Goal: Navigation & Orientation: Find specific page/section

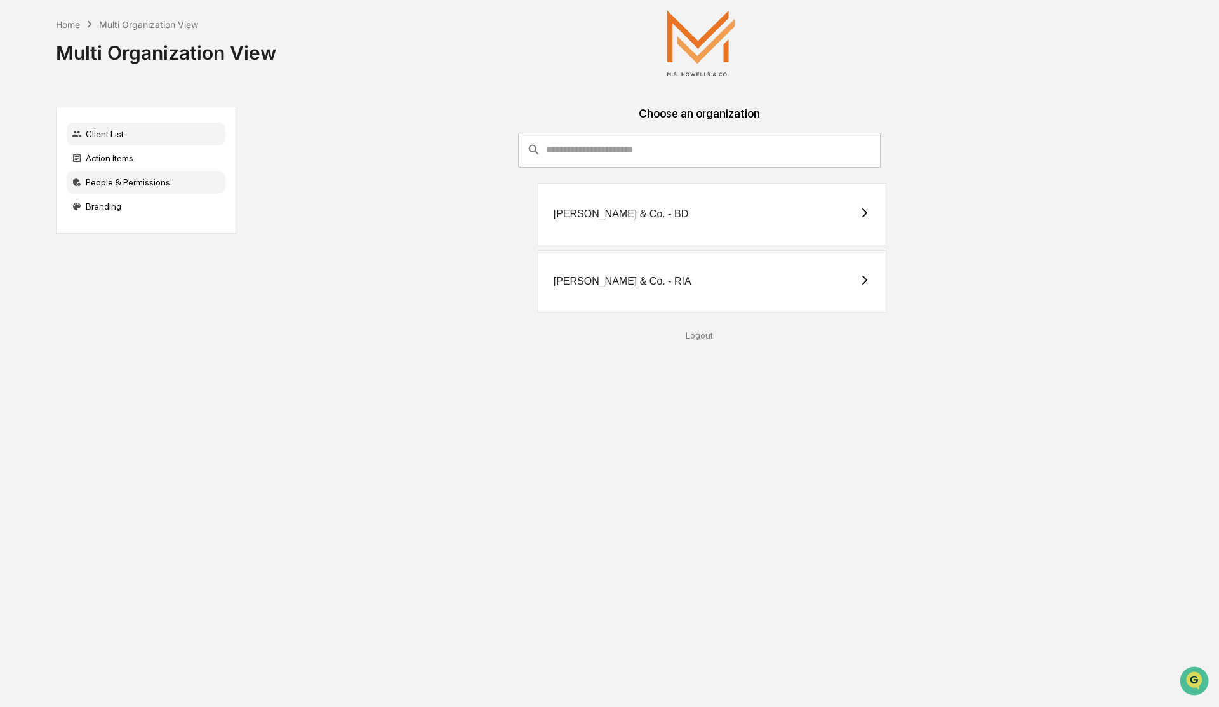
click at [117, 178] on div "People & Permissions" at bounding box center [146, 182] width 159 height 23
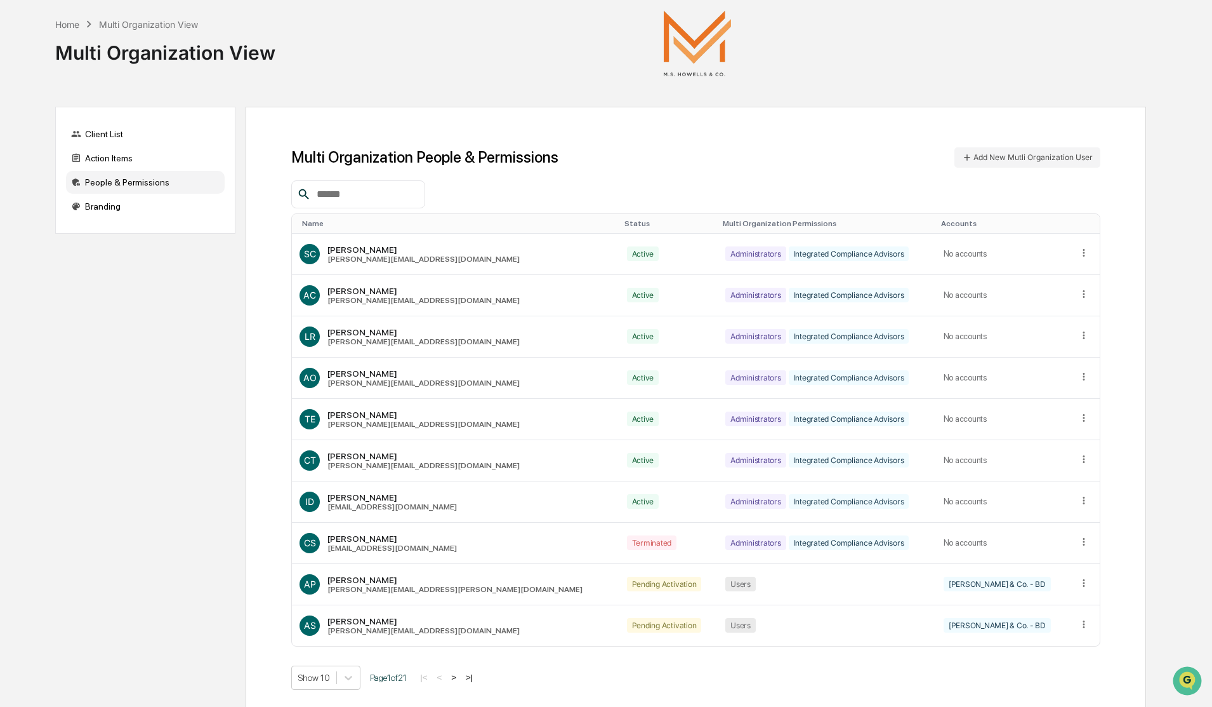
scroll to position [23, 0]
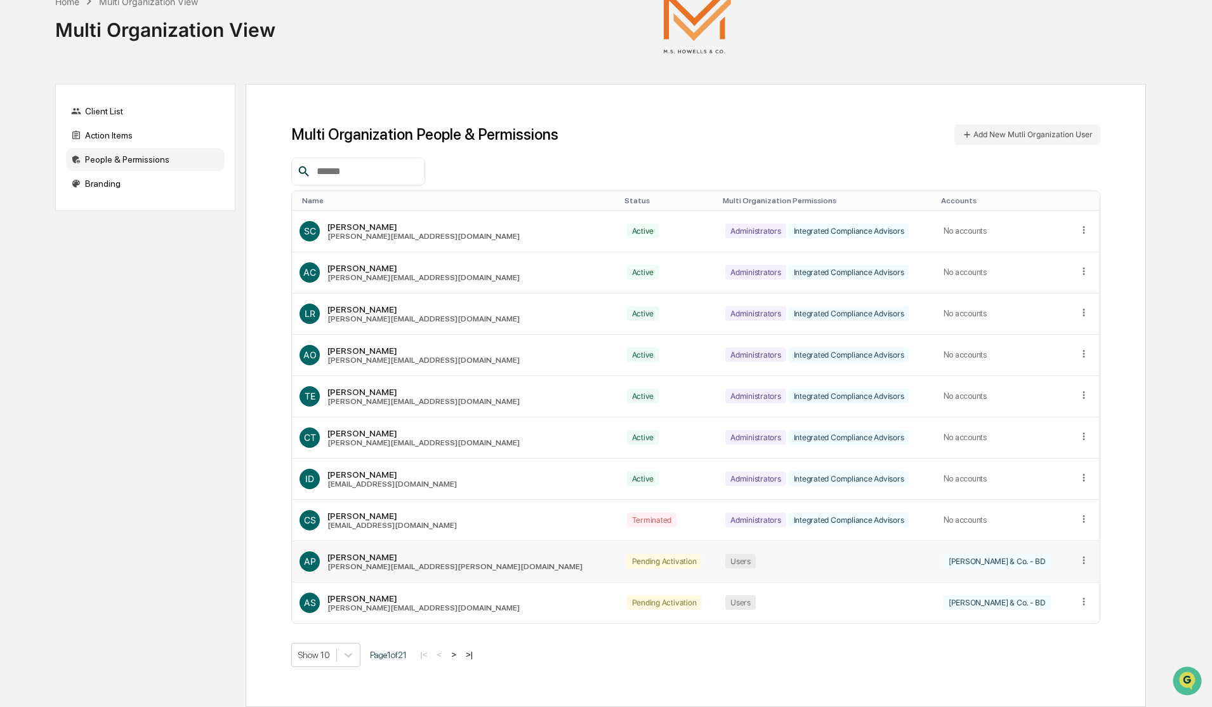
click at [1080, 561] on icon at bounding box center [1085, 560] width 12 height 12
click at [1134, 515] on div "Multi Organization People & Permissions Add New Mutli Organization User Name St…" at bounding box center [696, 395] width 901 height 623
click at [460, 656] on button ">" at bounding box center [454, 654] width 13 height 11
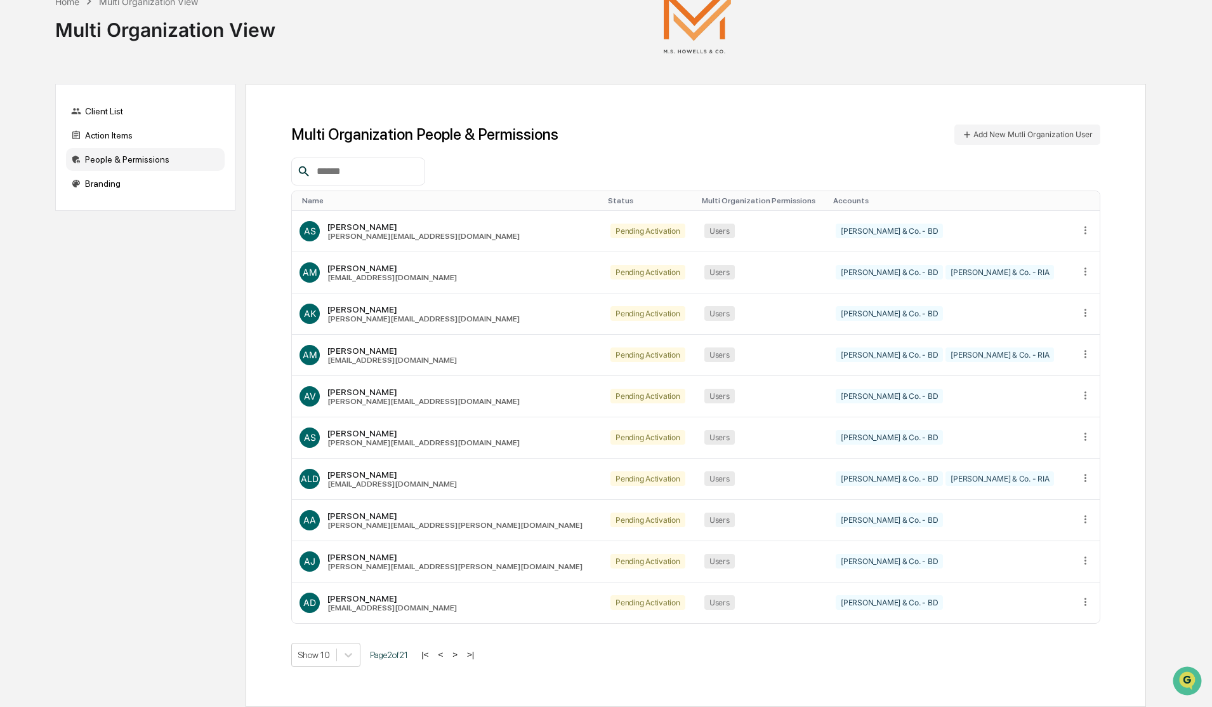
click at [460, 656] on button ">" at bounding box center [455, 654] width 13 height 11
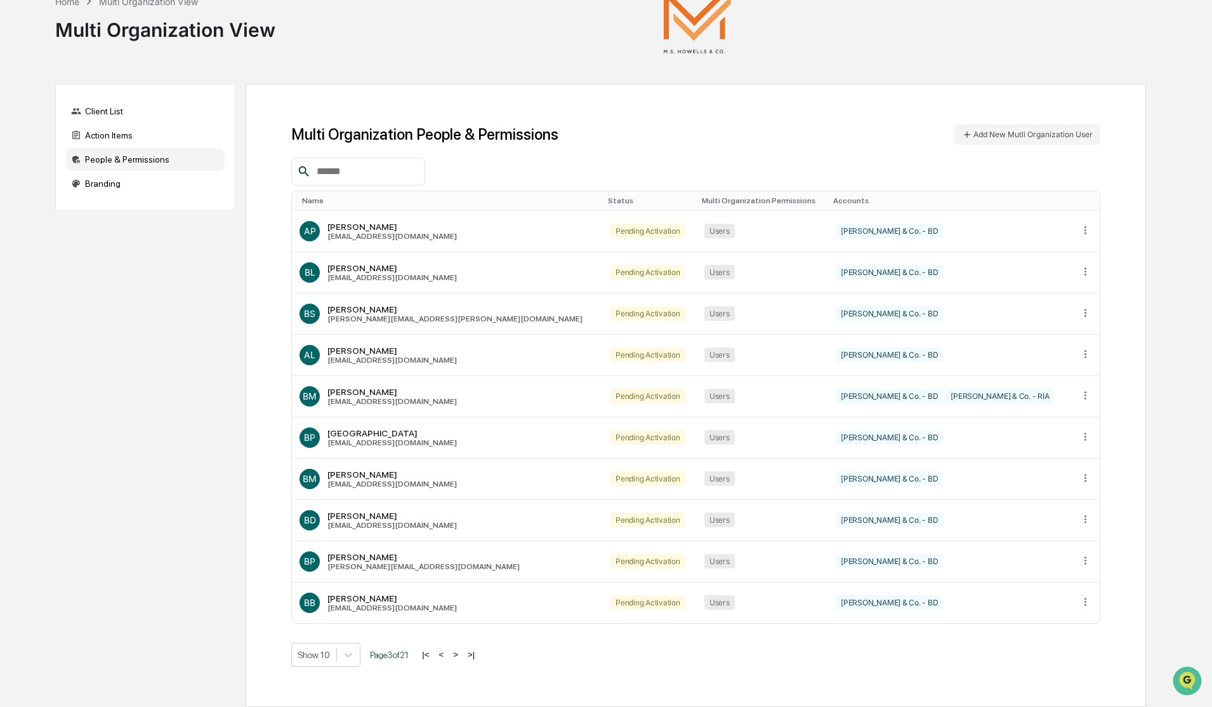
click at [460, 656] on button ">" at bounding box center [455, 654] width 13 height 11
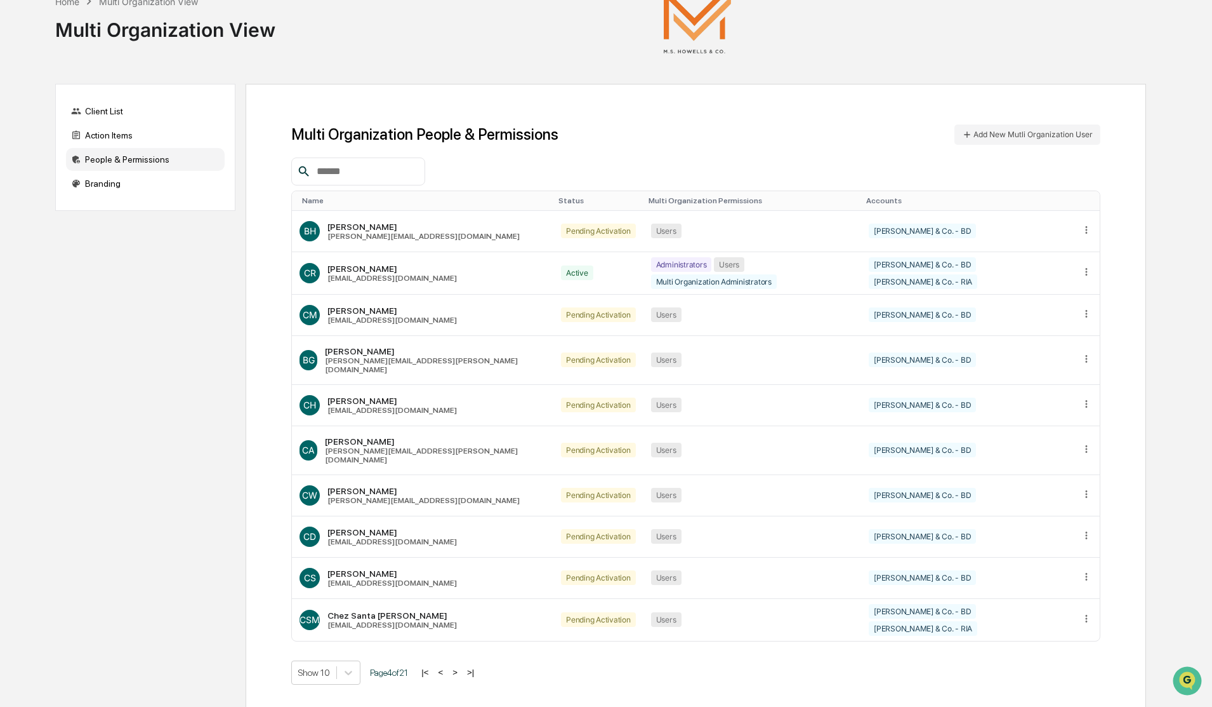
click at [460, 667] on button ">" at bounding box center [455, 672] width 13 height 11
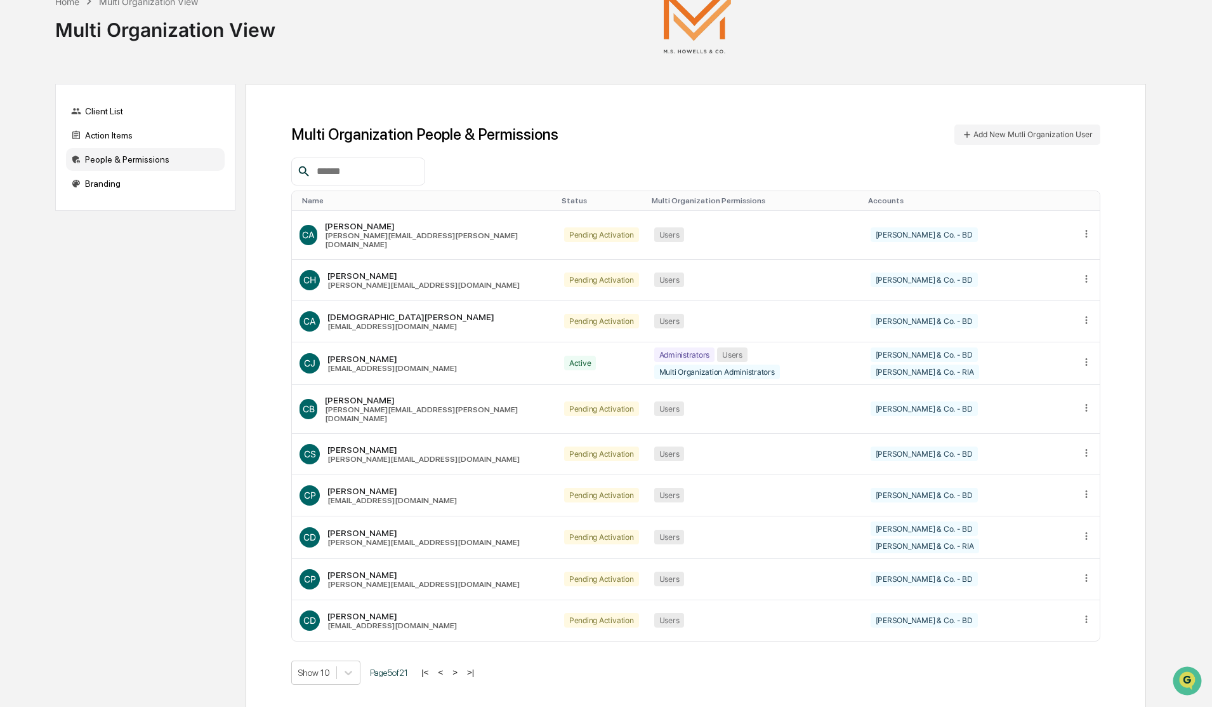
click at [460, 667] on button ">" at bounding box center [455, 672] width 13 height 11
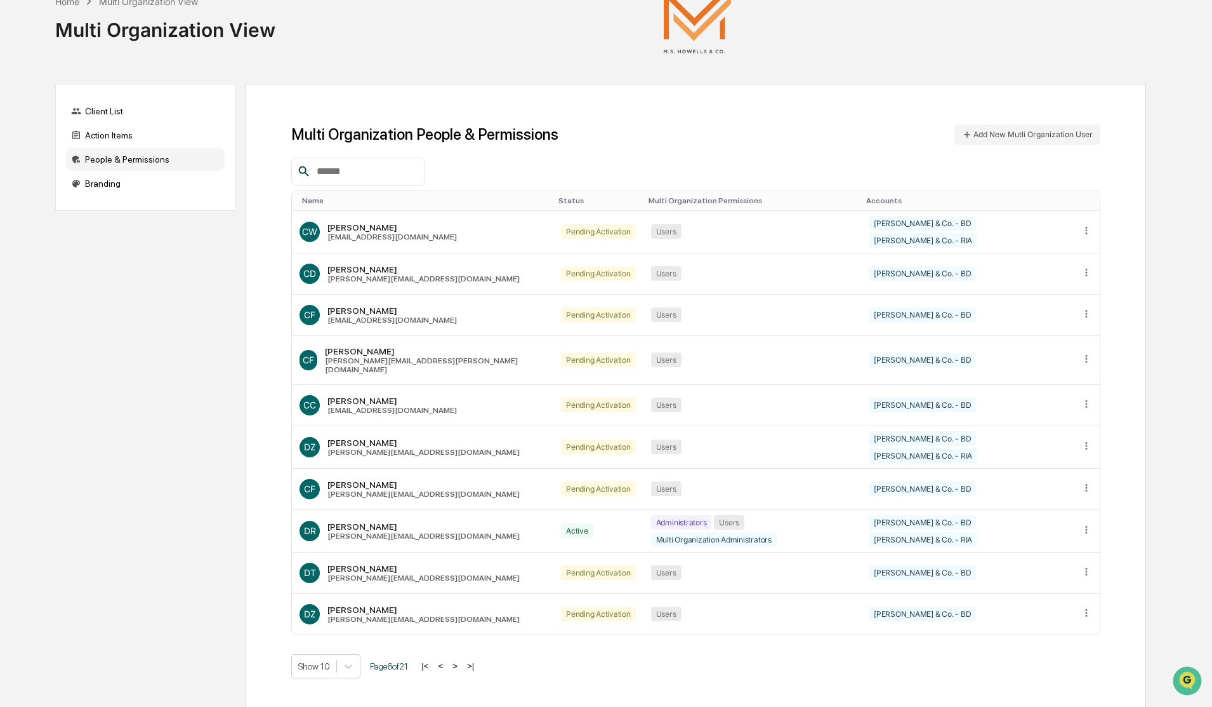
click at [460, 660] on button ">" at bounding box center [455, 665] width 13 height 11
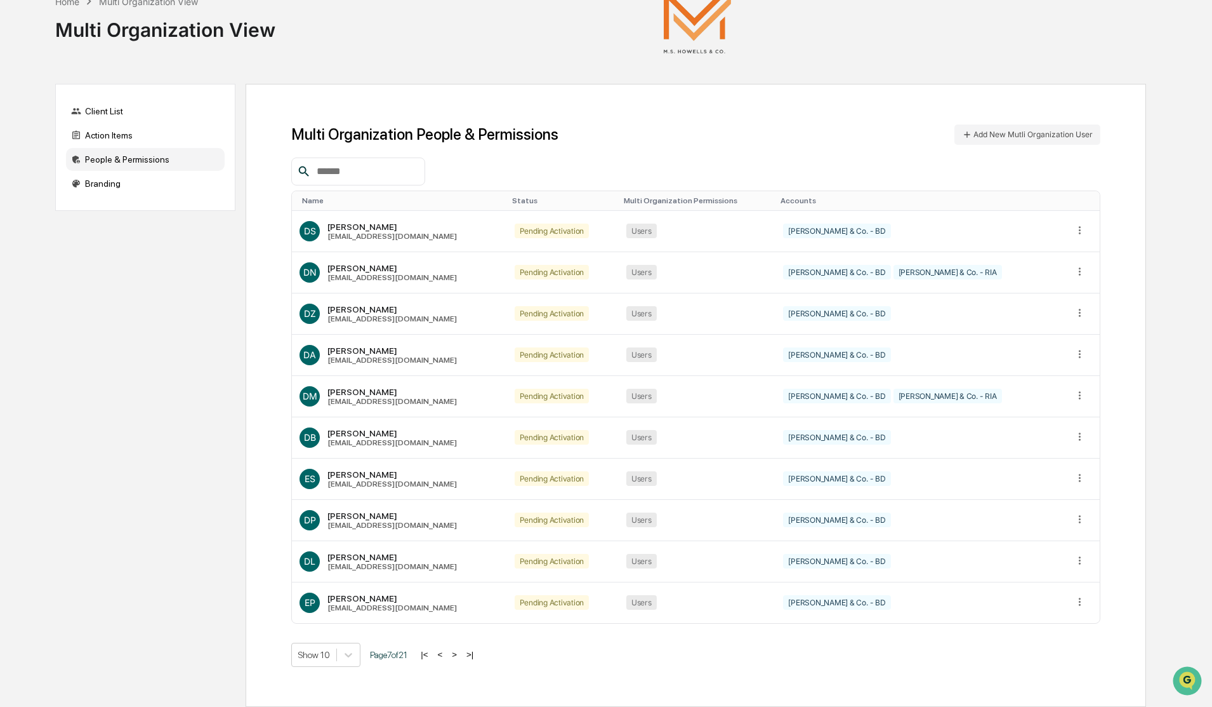
click at [460, 656] on button ">" at bounding box center [454, 654] width 13 height 11
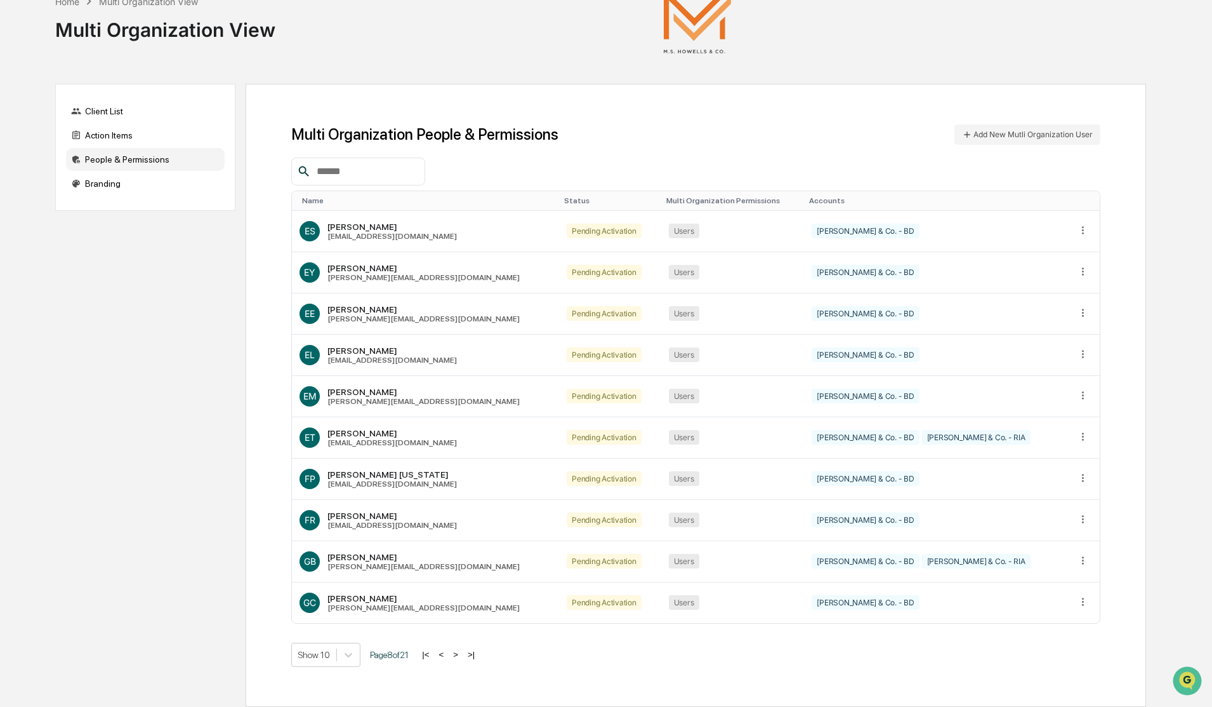
click at [460, 656] on button ">" at bounding box center [455, 654] width 13 height 11
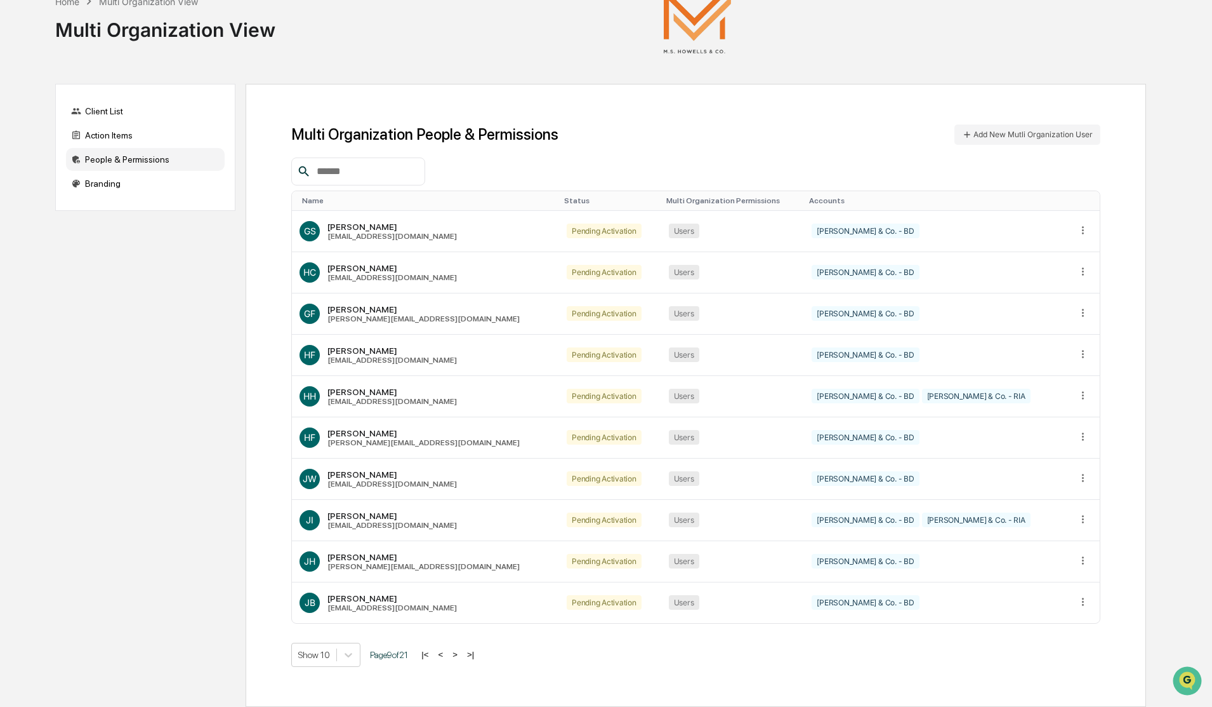
click at [460, 656] on button ">" at bounding box center [455, 654] width 13 height 11
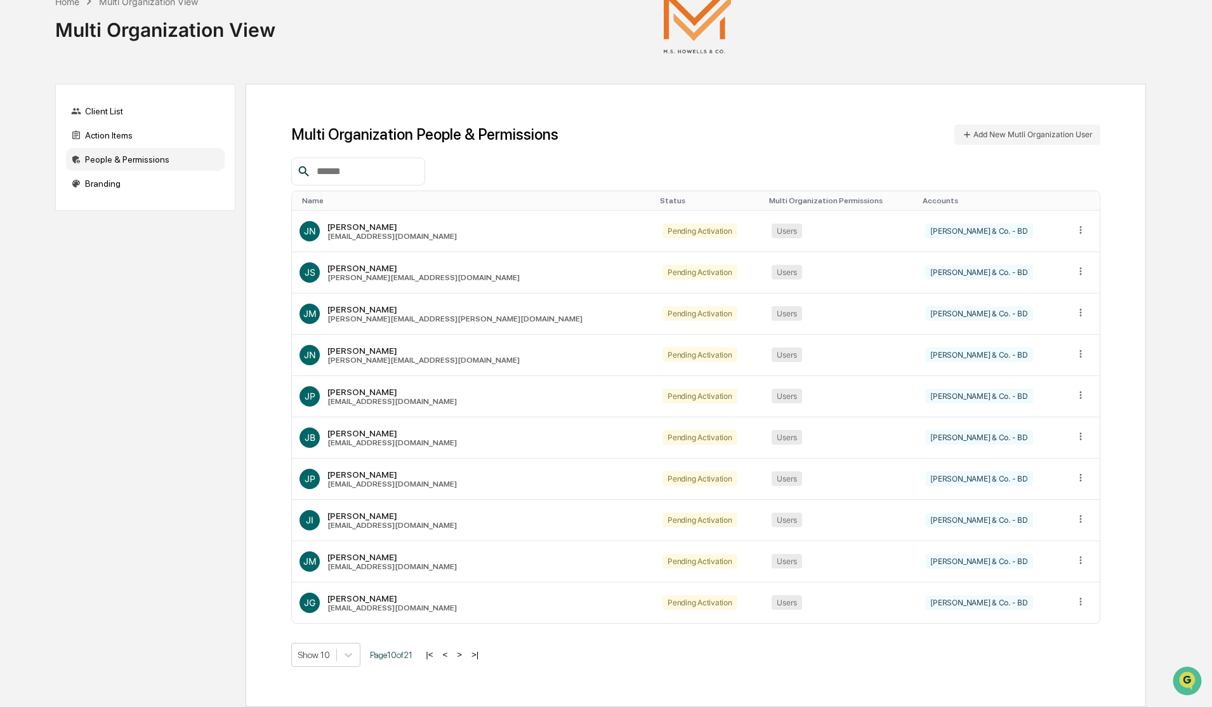
click at [460, 656] on button ">" at bounding box center [459, 654] width 13 height 11
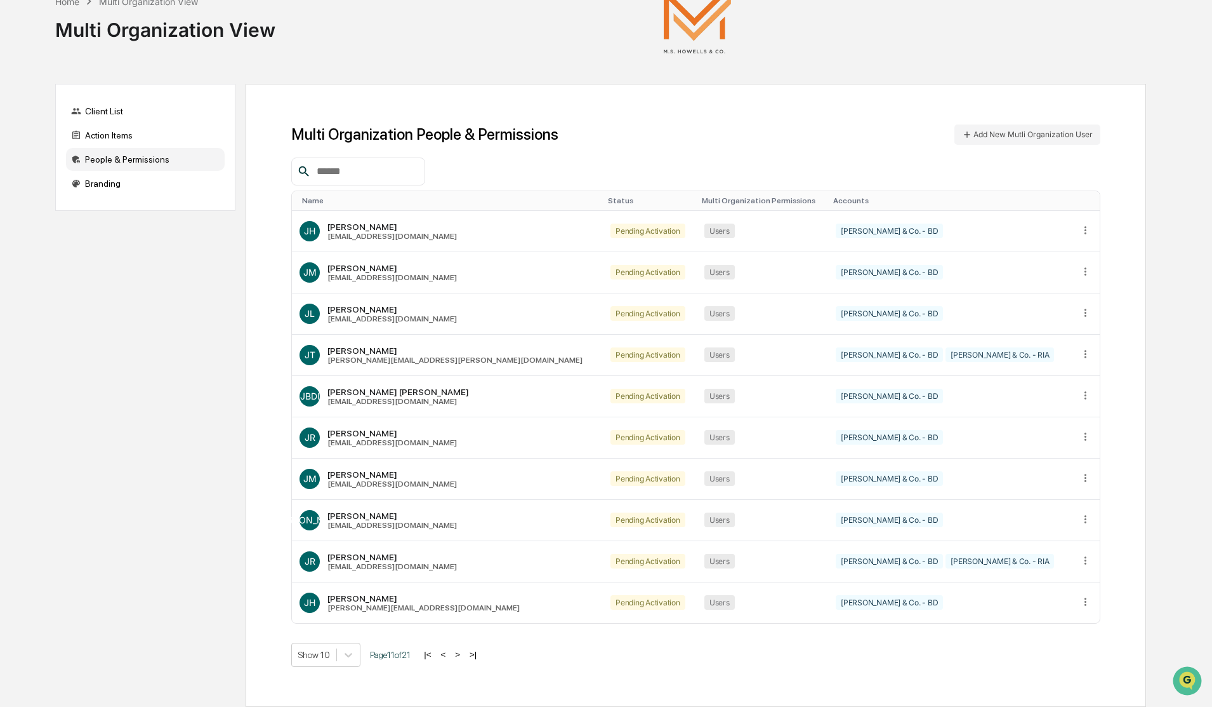
click at [460, 656] on button ">" at bounding box center [457, 654] width 13 height 11
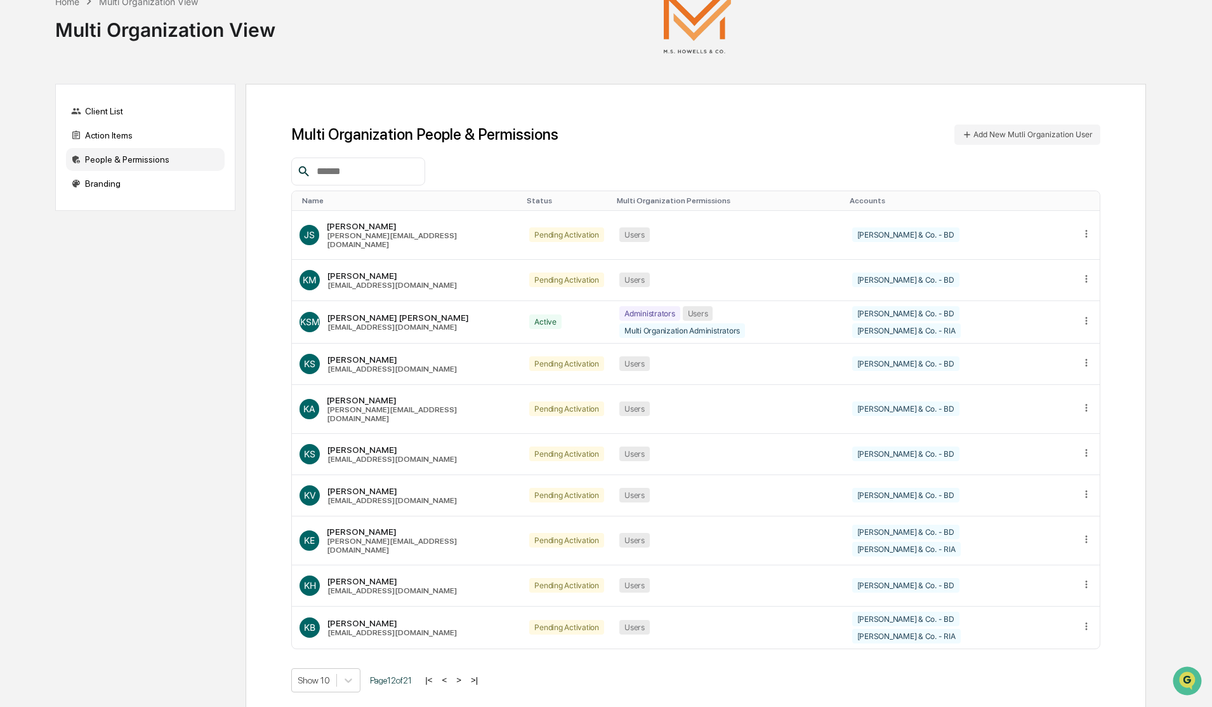
click at [460, 674] on button ">" at bounding box center [459, 679] width 13 height 11
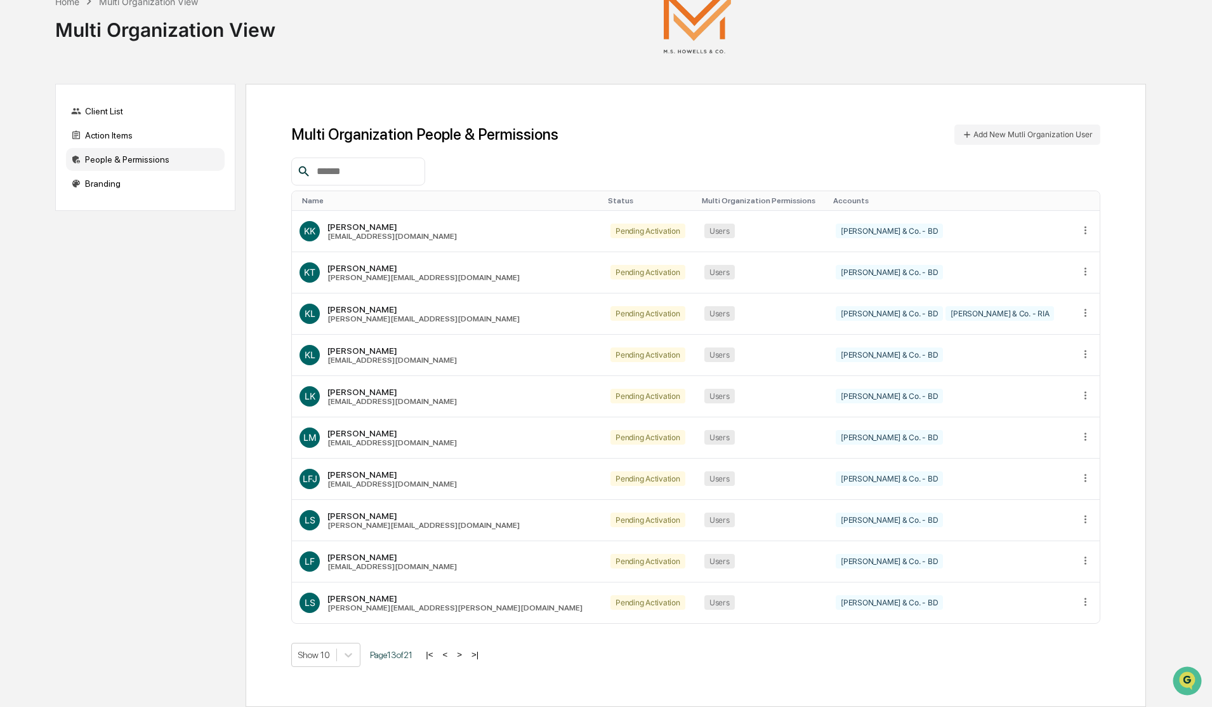
click at [460, 656] on button ">" at bounding box center [459, 654] width 13 height 11
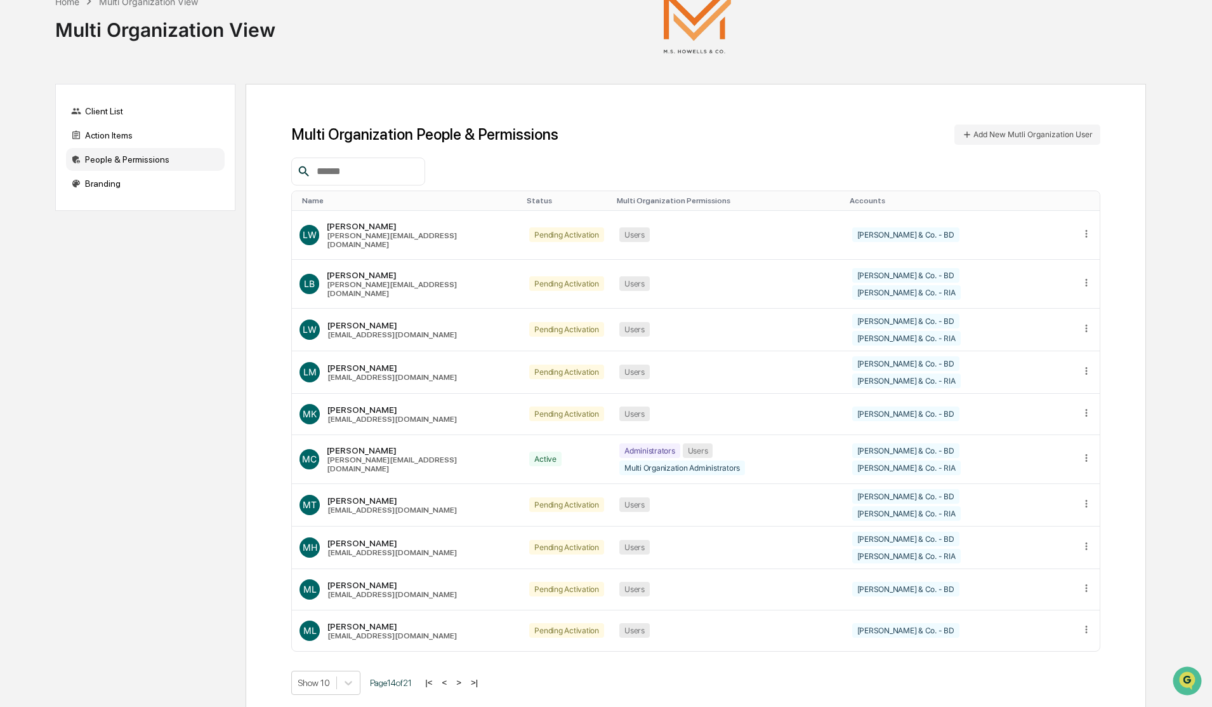
click at [460, 677] on button ">" at bounding box center [459, 682] width 13 height 11
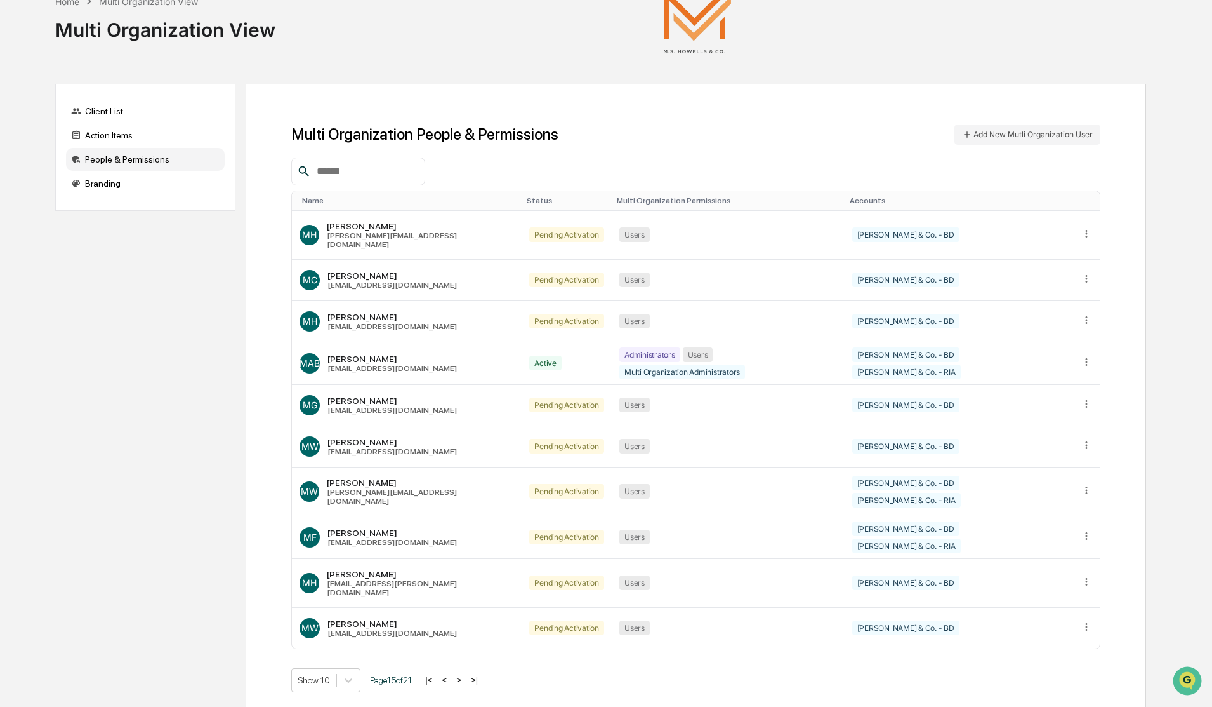
click at [460, 674] on button ">" at bounding box center [459, 679] width 13 height 11
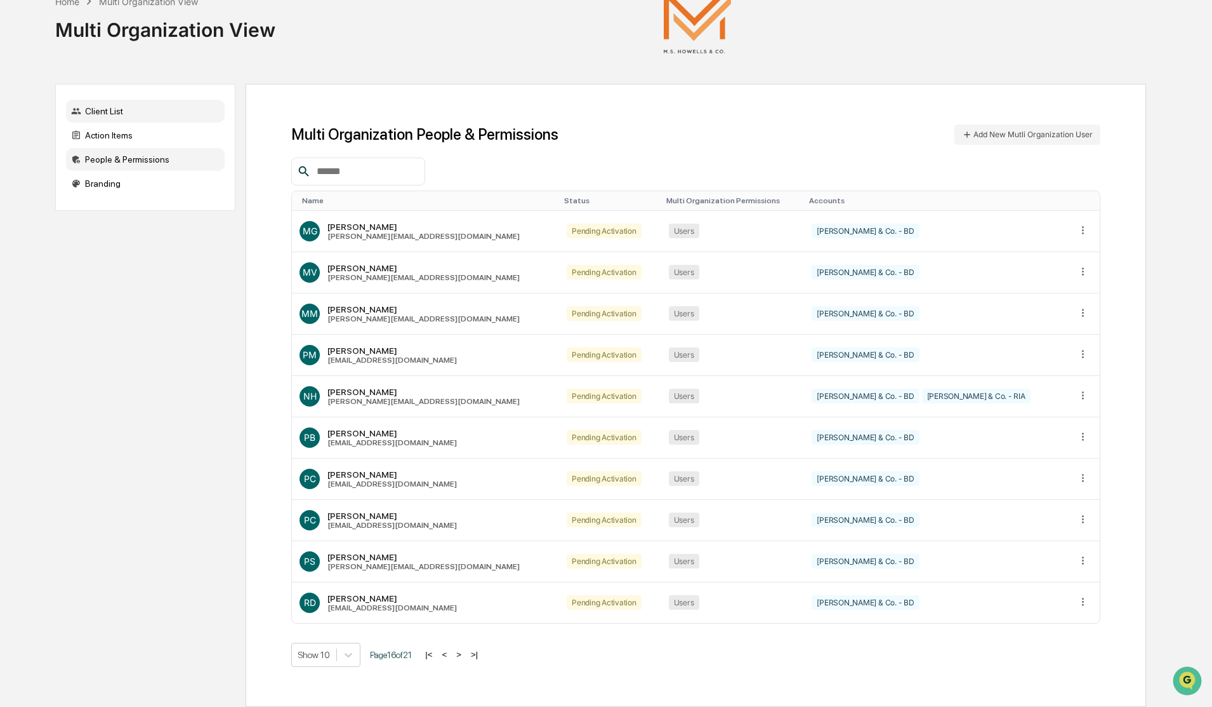
click at [103, 113] on div "Client List" at bounding box center [145, 111] width 159 height 23
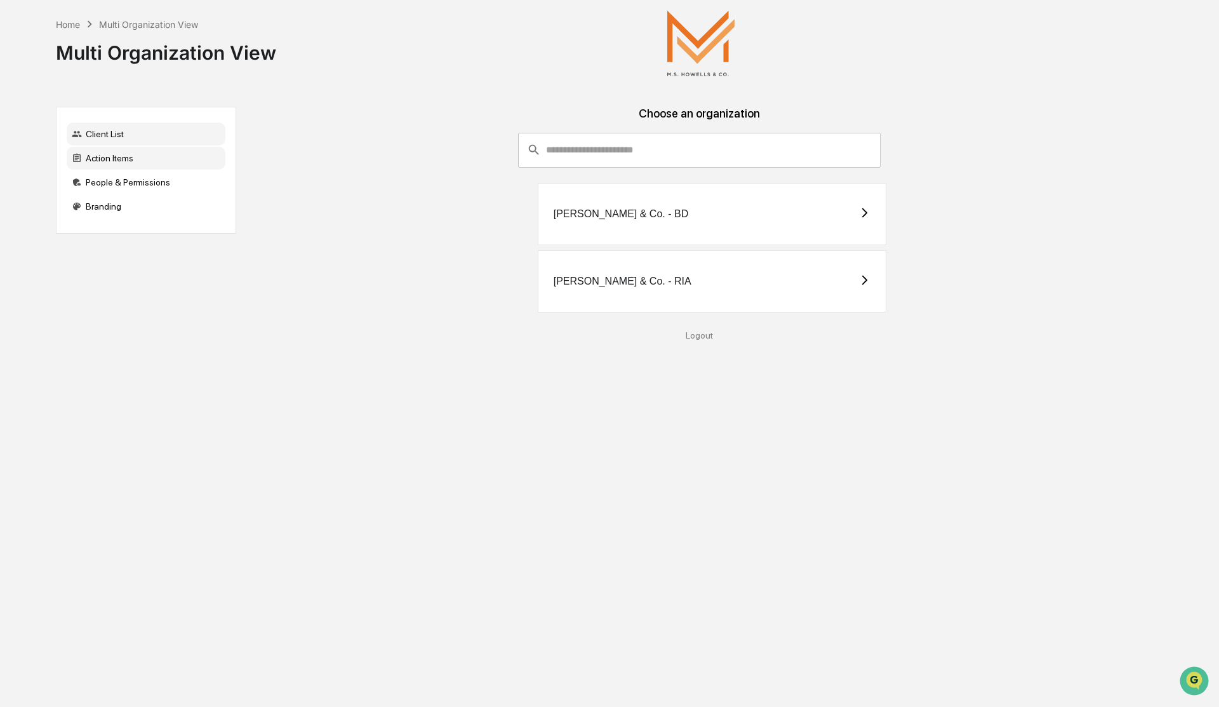
click at [104, 154] on div "Action Items" at bounding box center [146, 158] width 159 height 23
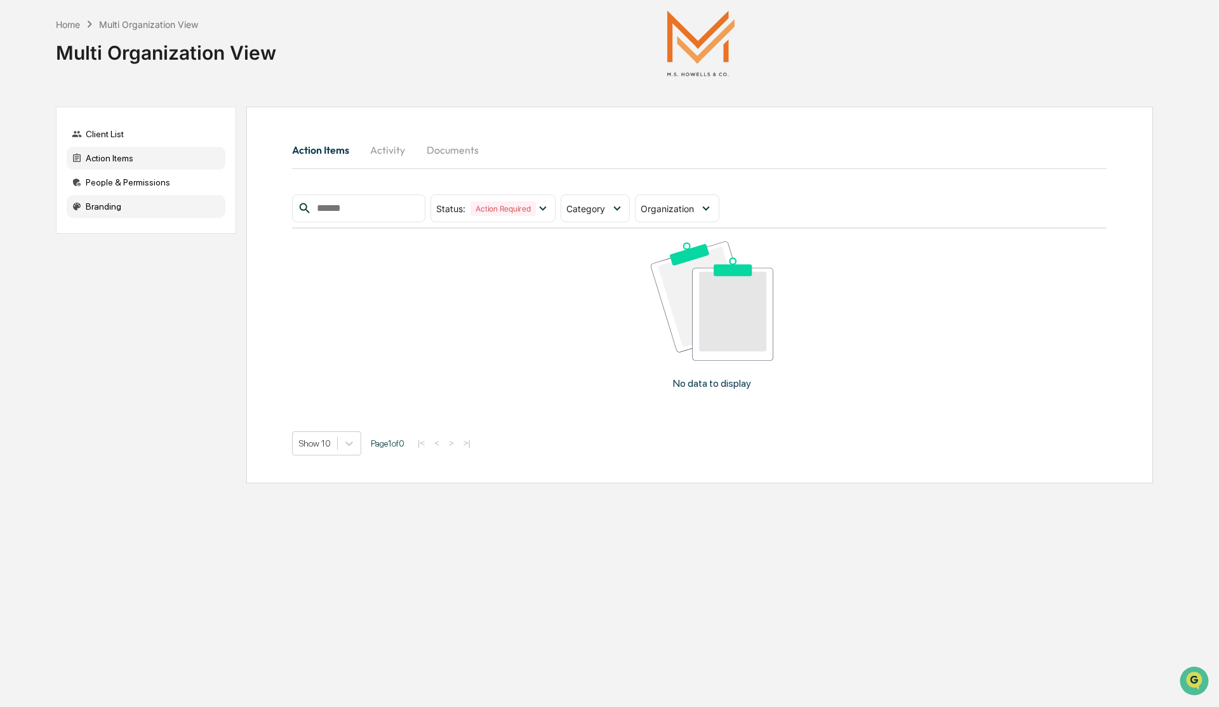
click at [105, 206] on div "Branding" at bounding box center [146, 206] width 159 height 23
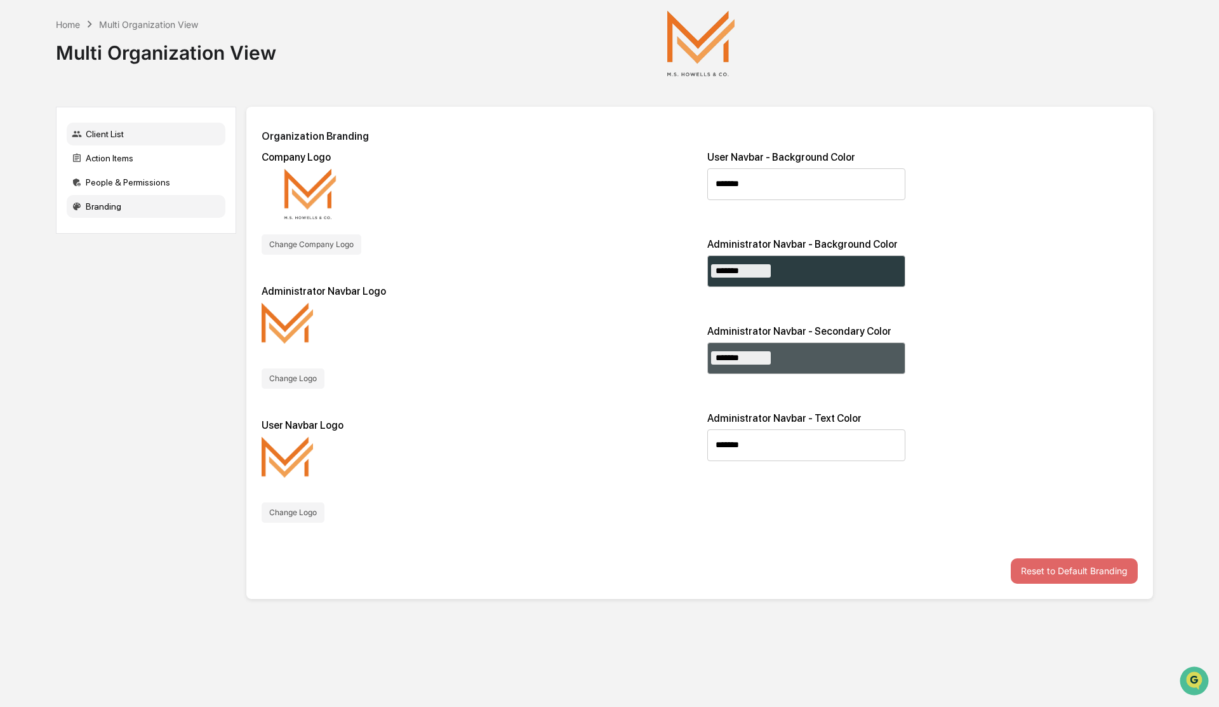
click at [110, 137] on div "Client List" at bounding box center [146, 134] width 159 height 23
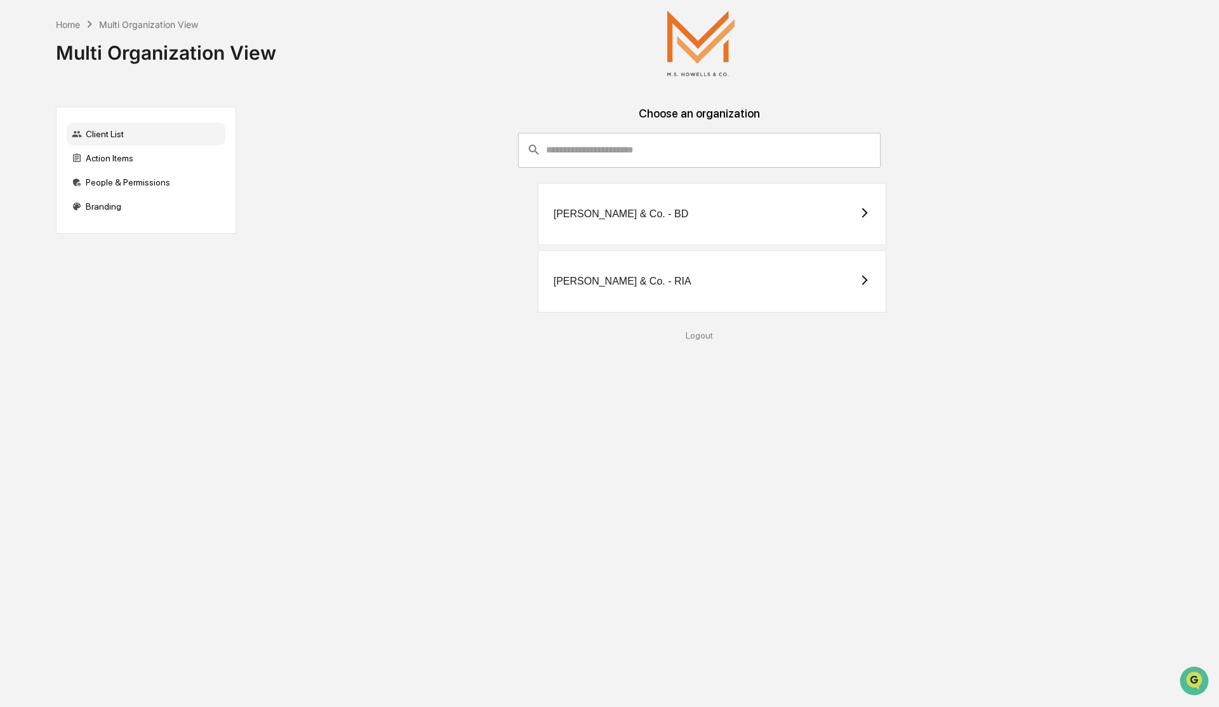
click at [646, 215] on div "[PERSON_NAME] & Co. - BD" at bounding box center [621, 213] width 135 height 11
click at [594, 279] on div "[PERSON_NAME] & Co. - RIA" at bounding box center [623, 281] width 138 height 11
click at [117, 205] on div "Branding" at bounding box center [146, 206] width 159 height 23
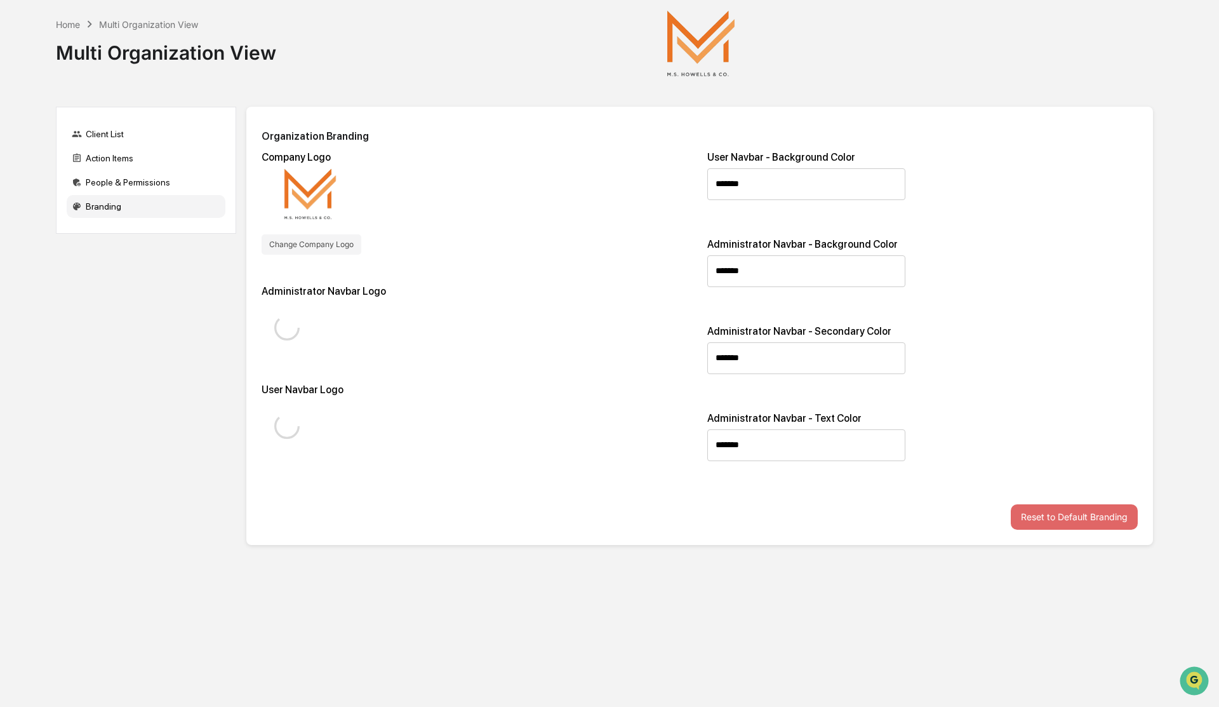
type input "*******"
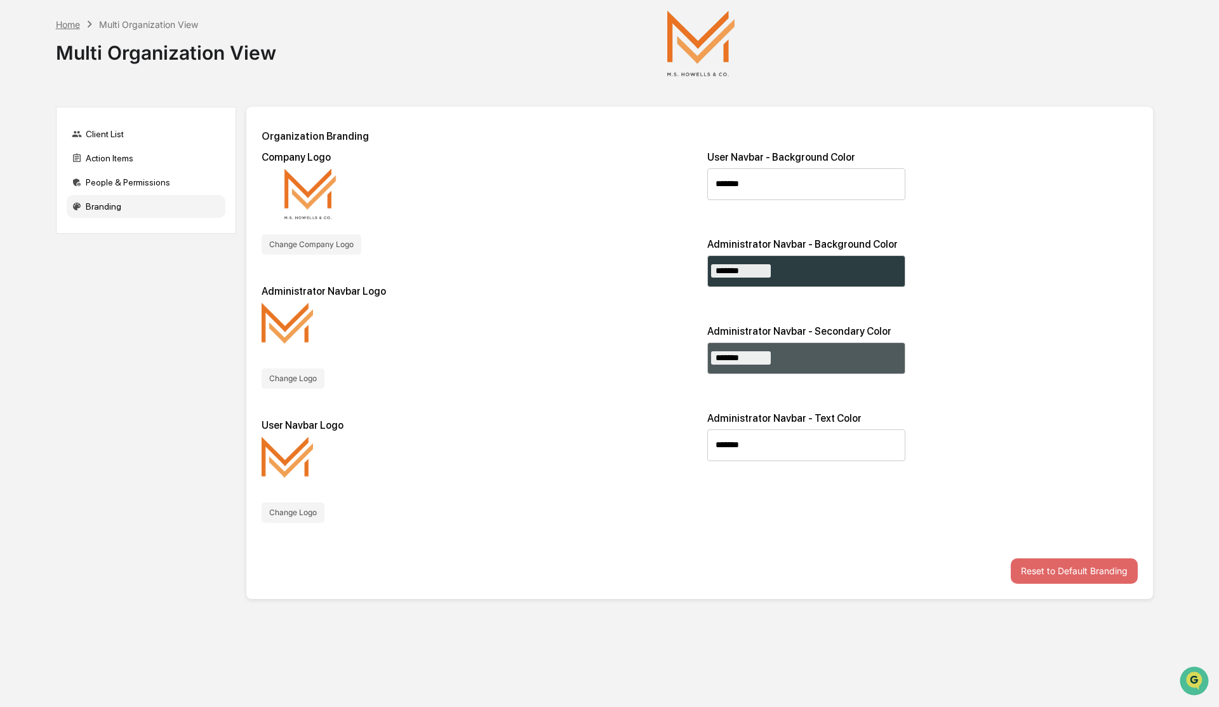
click at [67, 23] on div "Home" at bounding box center [68, 24] width 24 height 11
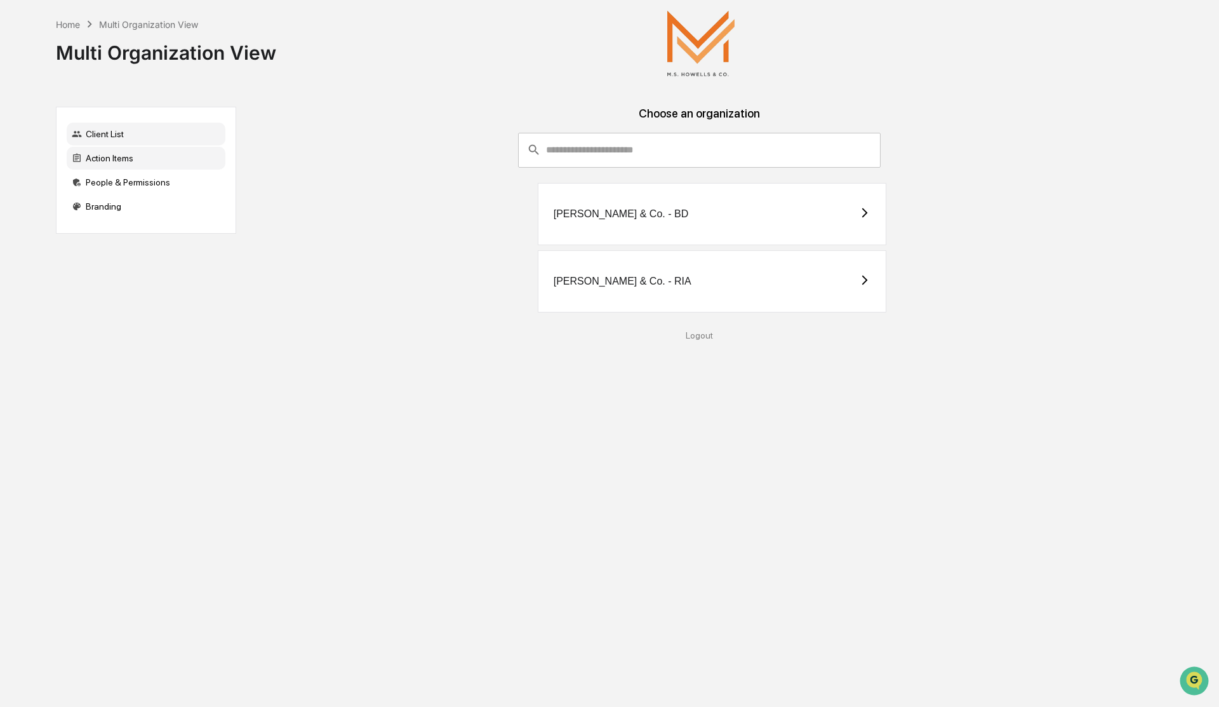
click at [84, 160] on div "Action Items" at bounding box center [146, 158] width 159 height 23
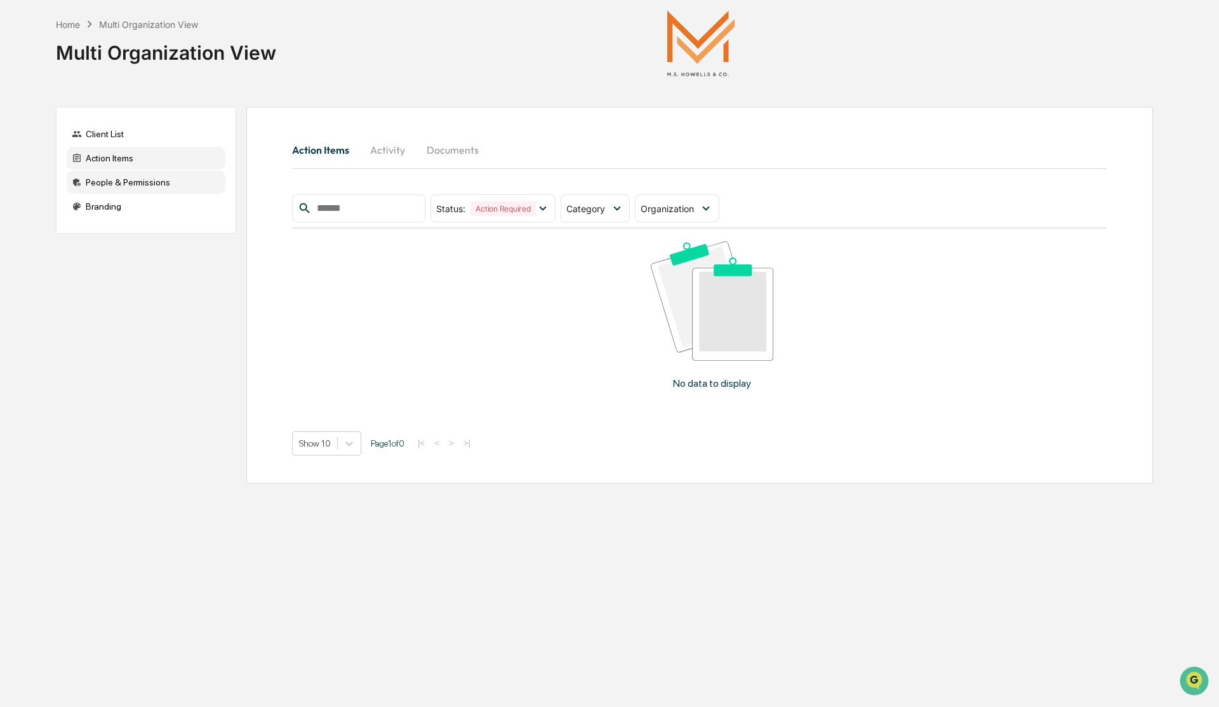
click at [89, 178] on div "People & Permissions" at bounding box center [146, 182] width 159 height 23
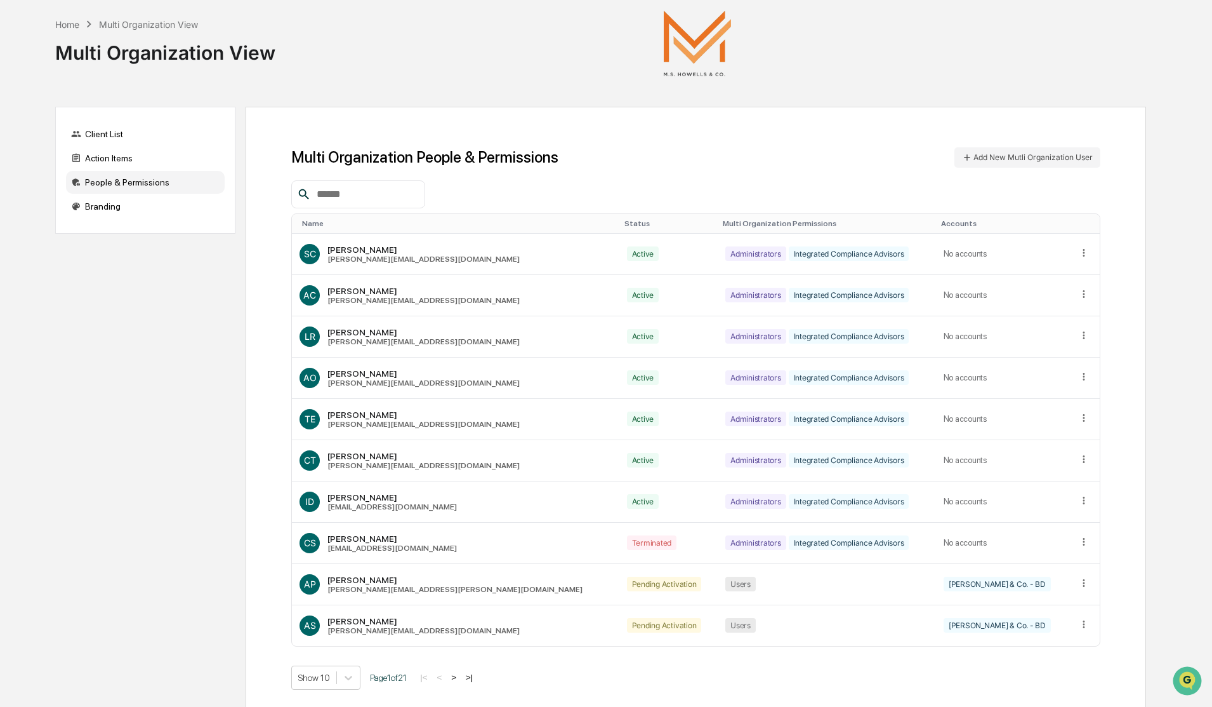
scroll to position [23, 0]
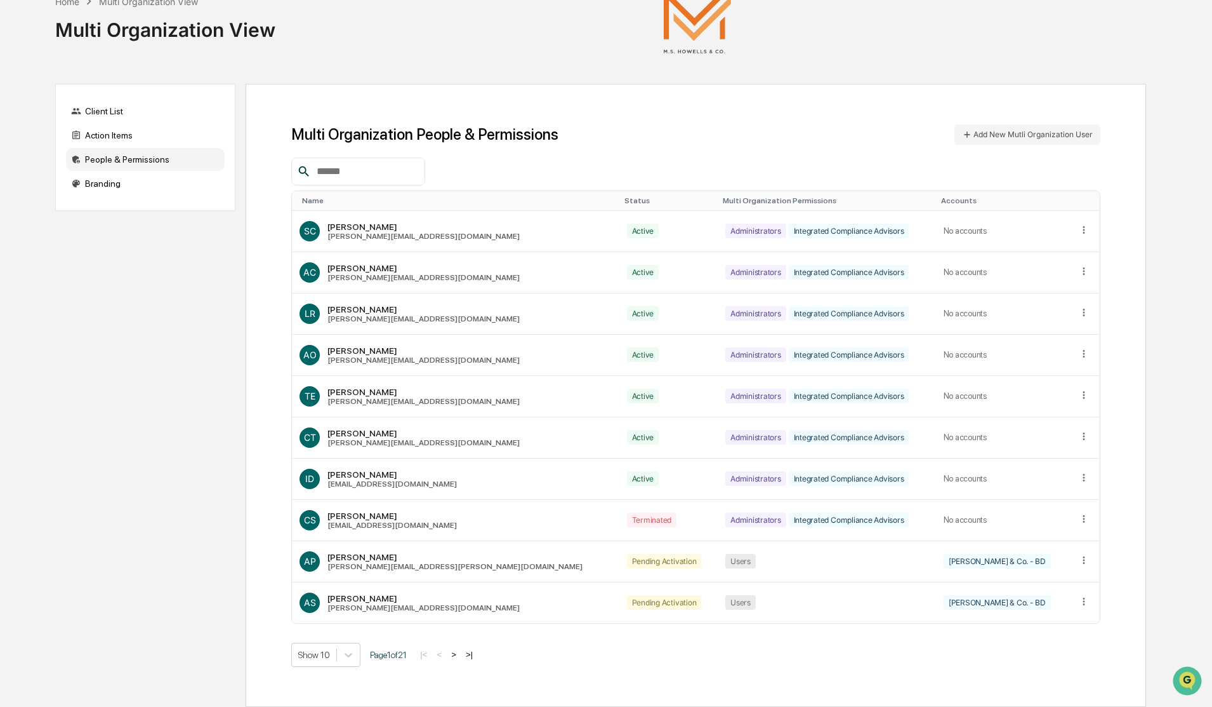
click at [477, 652] on button ">|" at bounding box center [469, 654] width 15 height 11
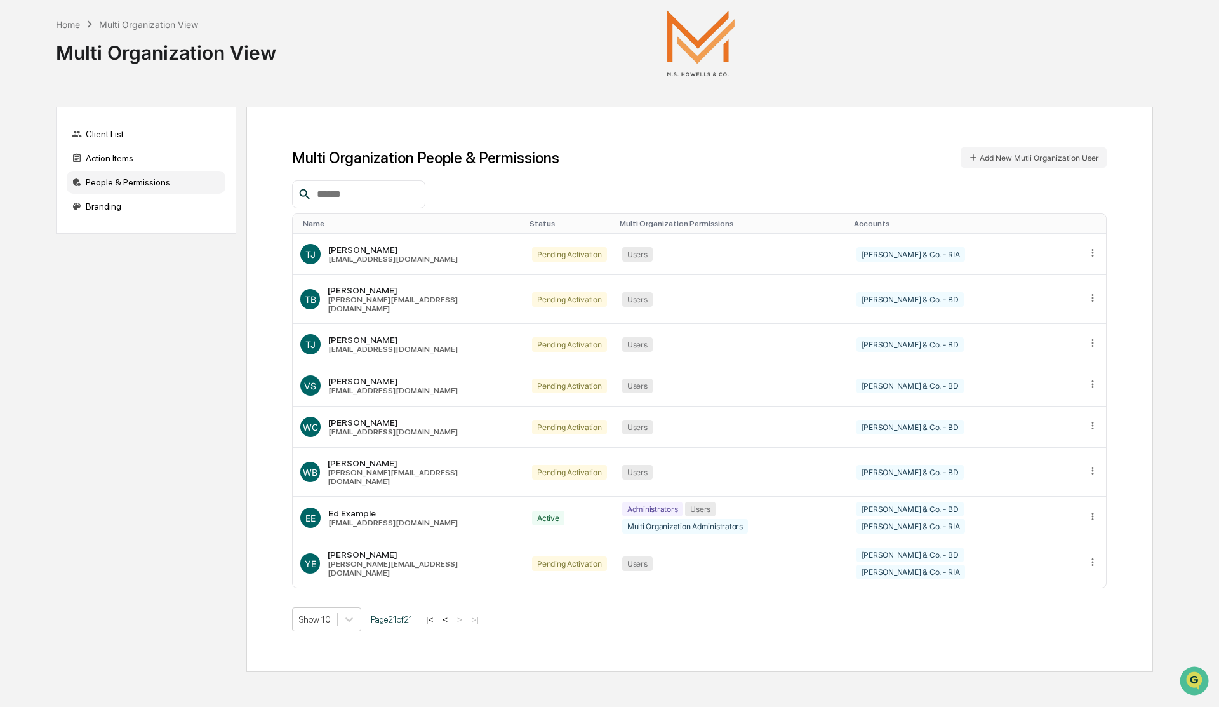
click at [437, 614] on button "|<" at bounding box center [429, 619] width 15 height 11
